Goal: Transaction & Acquisition: Purchase product/service

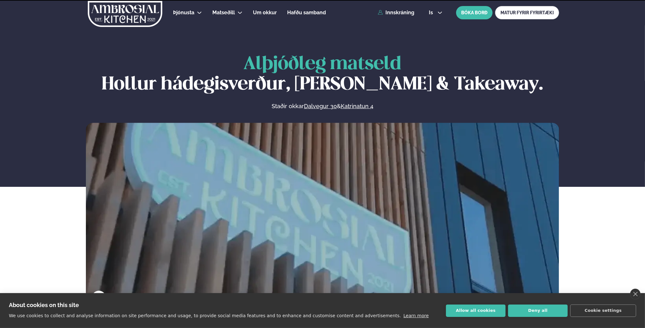
click at [516, 16] on link "MATUR FYRIR FYRIRTÆKI" at bounding box center [527, 12] width 64 height 13
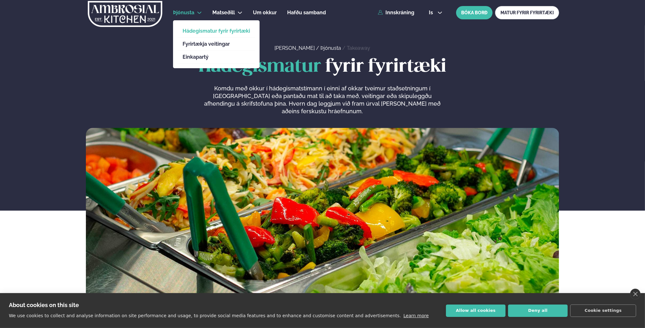
click at [193, 30] on link "Hádegismatur fyrir fyrirtæki" at bounding box center [217, 31] width 68 height 5
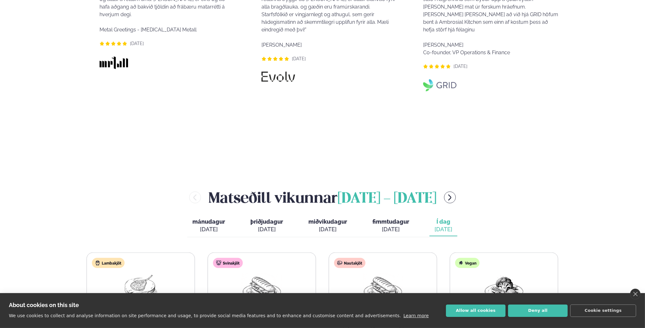
scroll to position [666, 0]
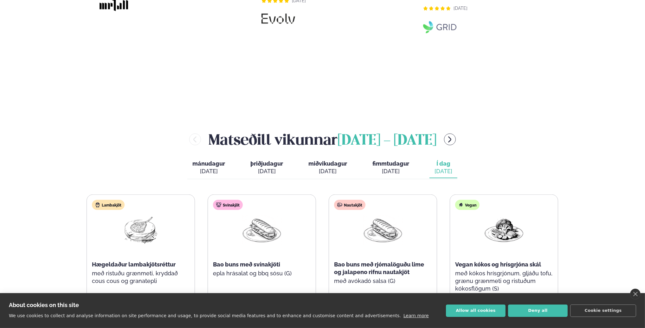
click at [439, 160] on span "Í dag" at bounding box center [444, 164] width 18 height 8
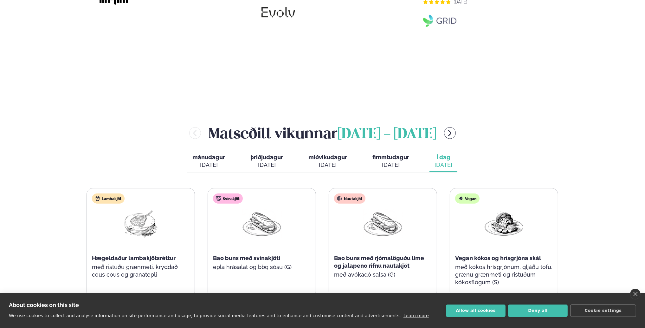
scroll to position [707, 0]
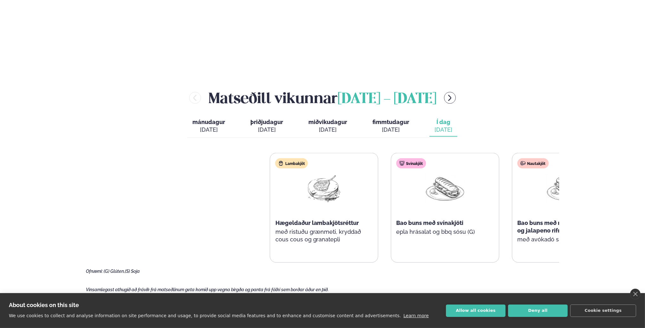
click at [645, 150] on html "About cookies on this site We use cookies to collect and analyse information on…" at bounding box center [322, 29] width 645 height 1473
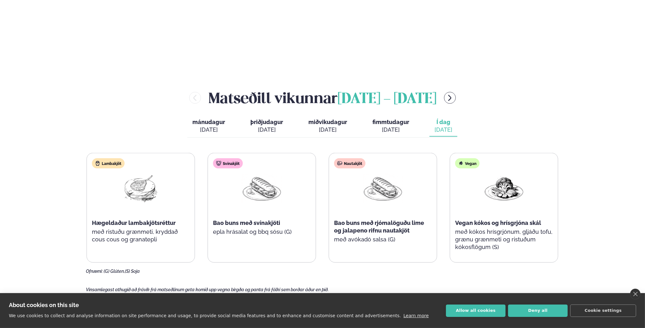
click at [379, 173] on img at bounding box center [383, 187] width 41 height 29
click at [349, 158] on div "Nautakjöt" at bounding box center [349, 163] width 31 height 10
click at [388, 173] on img at bounding box center [383, 187] width 41 height 29
